Goal: Task Accomplishment & Management: Manage account settings

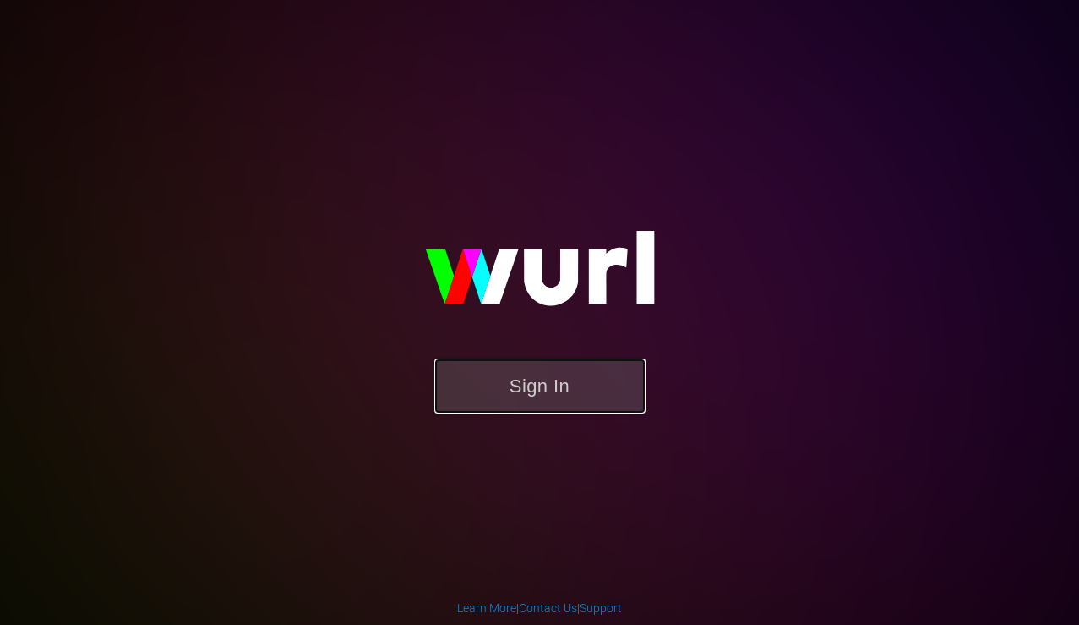
click at [534, 396] on button "Sign In" at bounding box center [539, 385] width 211 height 55
click at [536, 397] on button "Sign In" at bounding box center [539, 385] width 211 height 55
